Goal: Navigation & Orientation: Find specific page/section

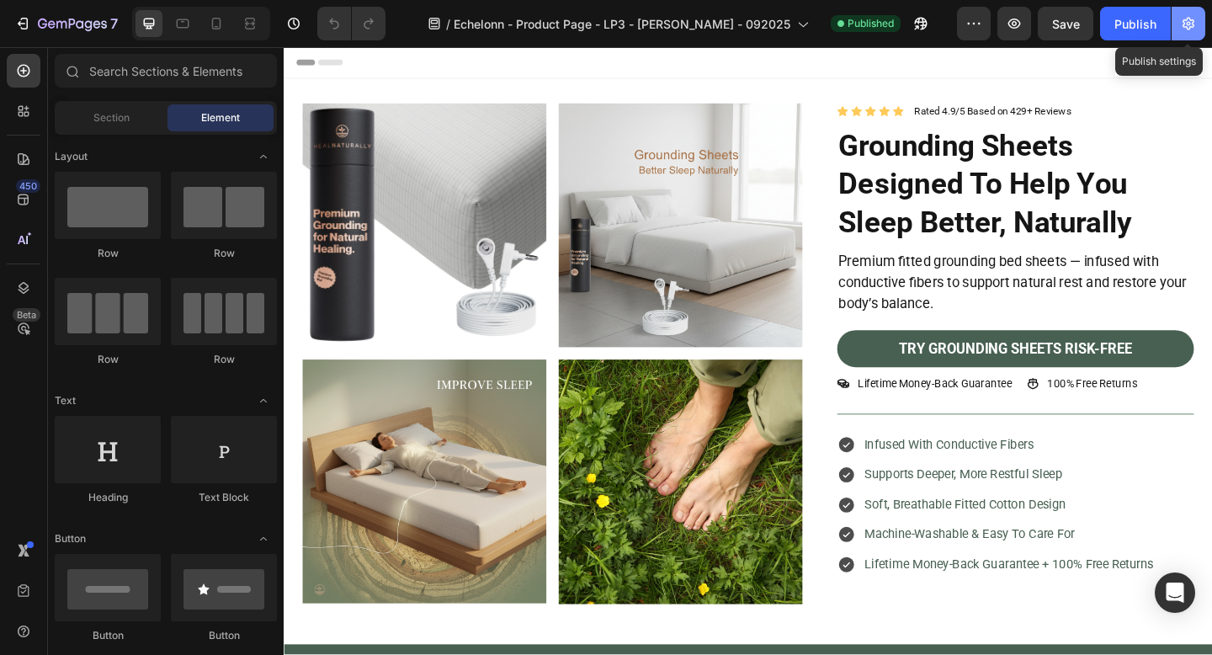
click at [1196, 29] on icon "button" at bounding box center [1188, 23] width 17 height 17
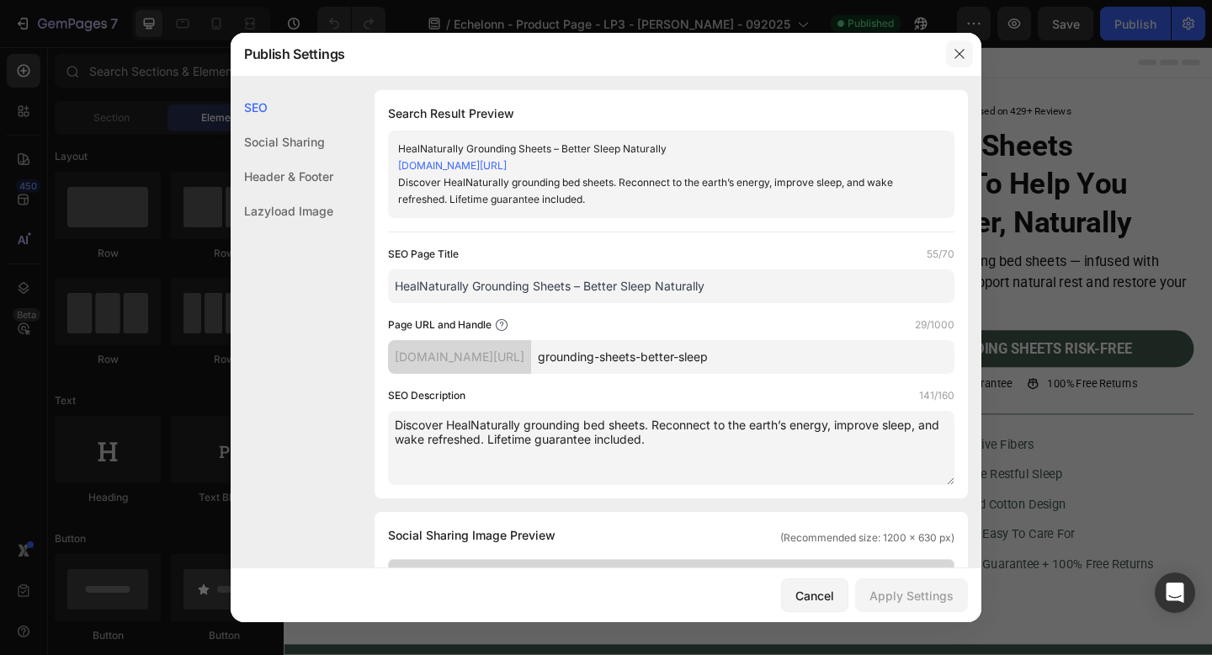
click at [952, 54] on button "button" at bounding box center [959, 53] width 27 height 27
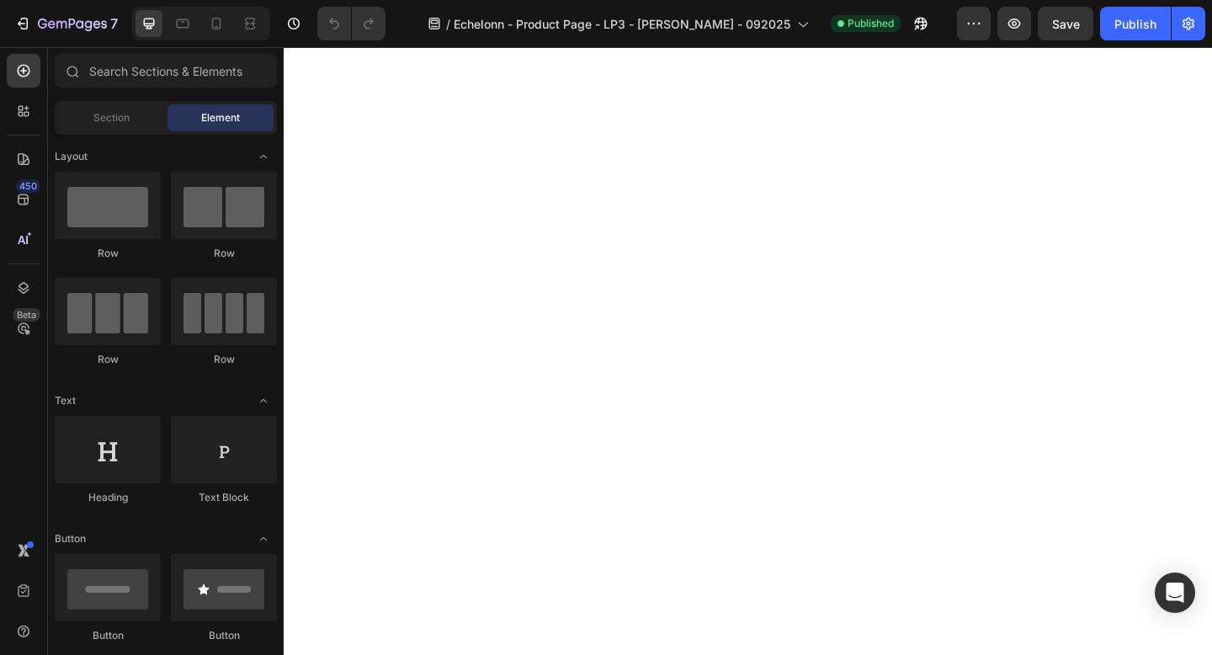
scroll to position [8108, 0]
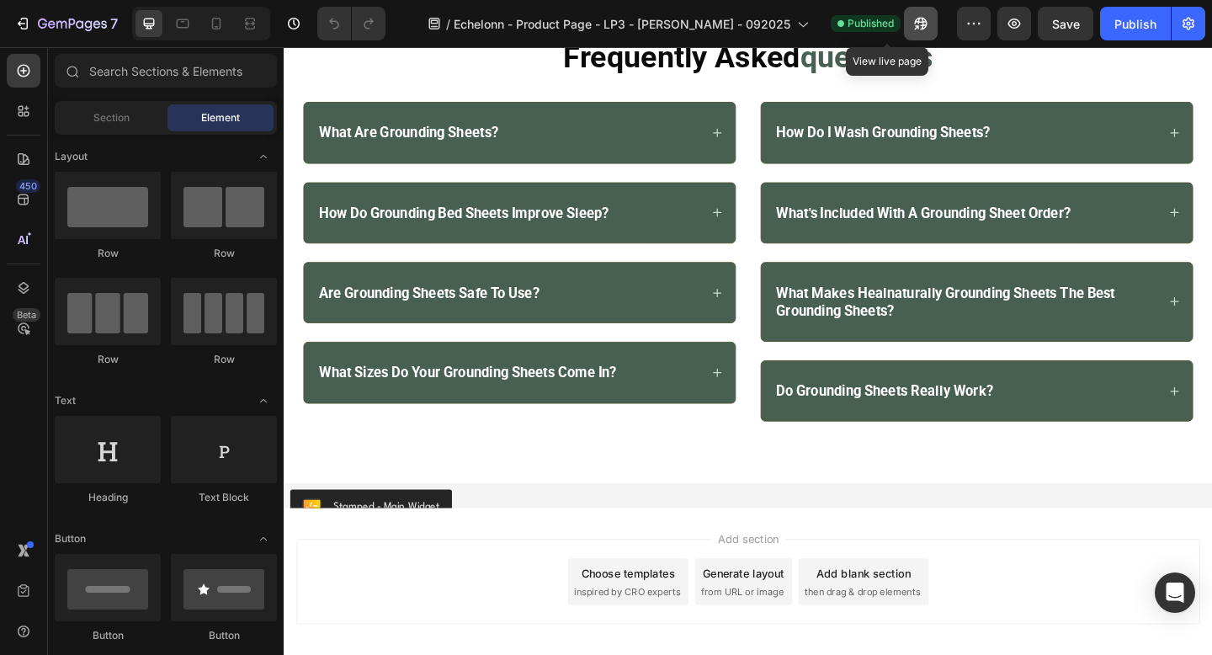
click at [912, 29] on icon "button" at bounding box center [920, 23] width 17 height 17
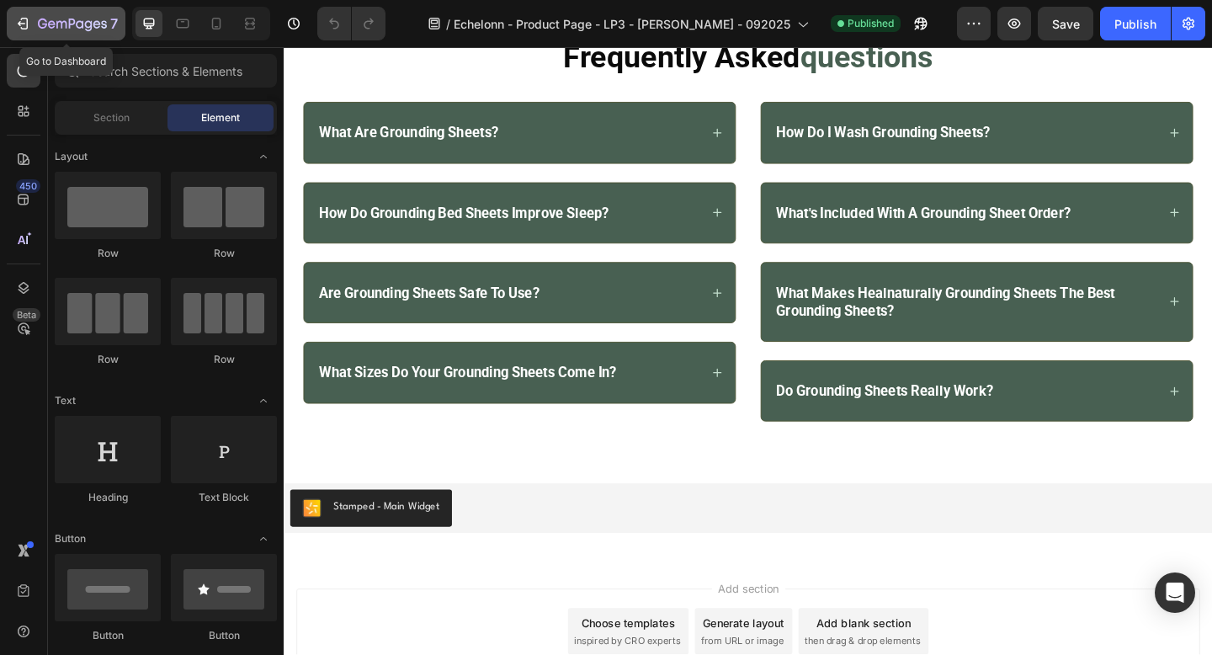
click at [78, 29] on icon "button" at bounding box center [72, 25] width 69 height 14
